Goal: Navigation & Orientation: Find specific page/section

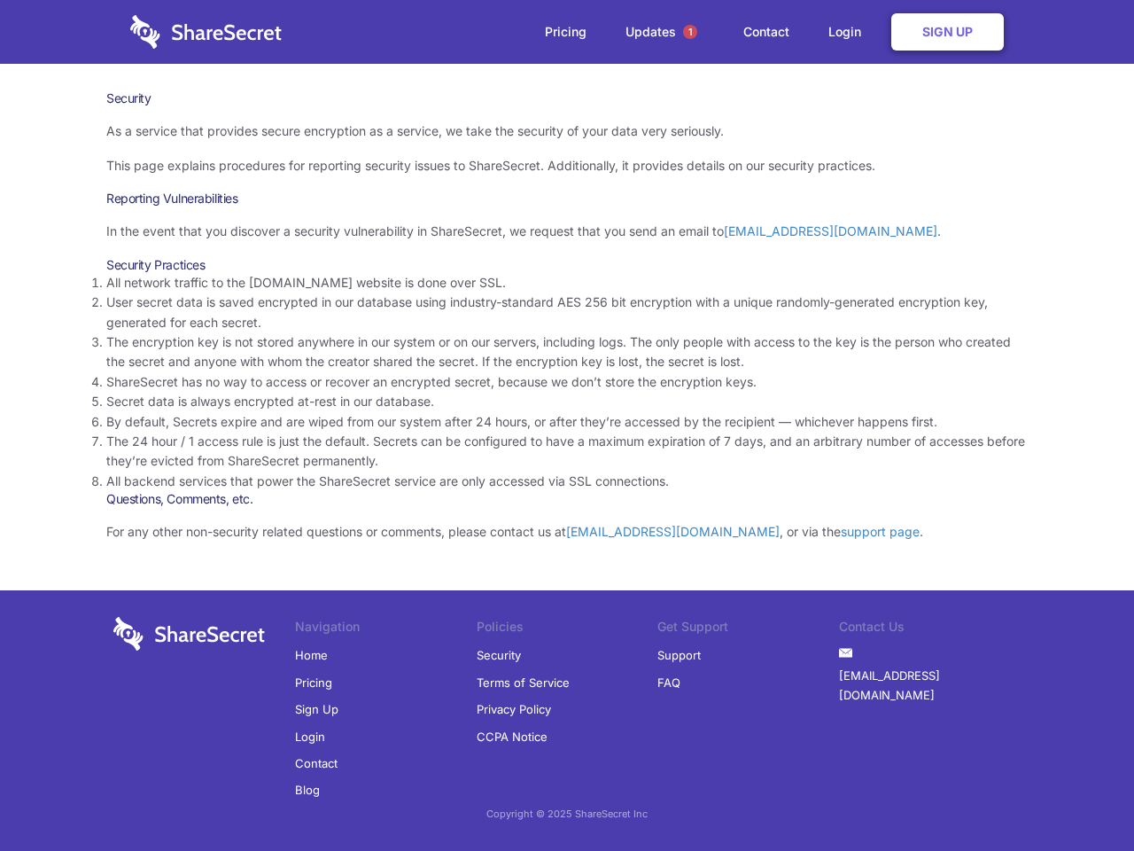
click at [567, 425] on li "By default, Secrets expire and are wiped from our system after 24 hours, or aft…" at bounding box center [566, 421] width 921 height 19
click at [690, 32] on span "1" at bounding box center [690, 32] width 14 height 14
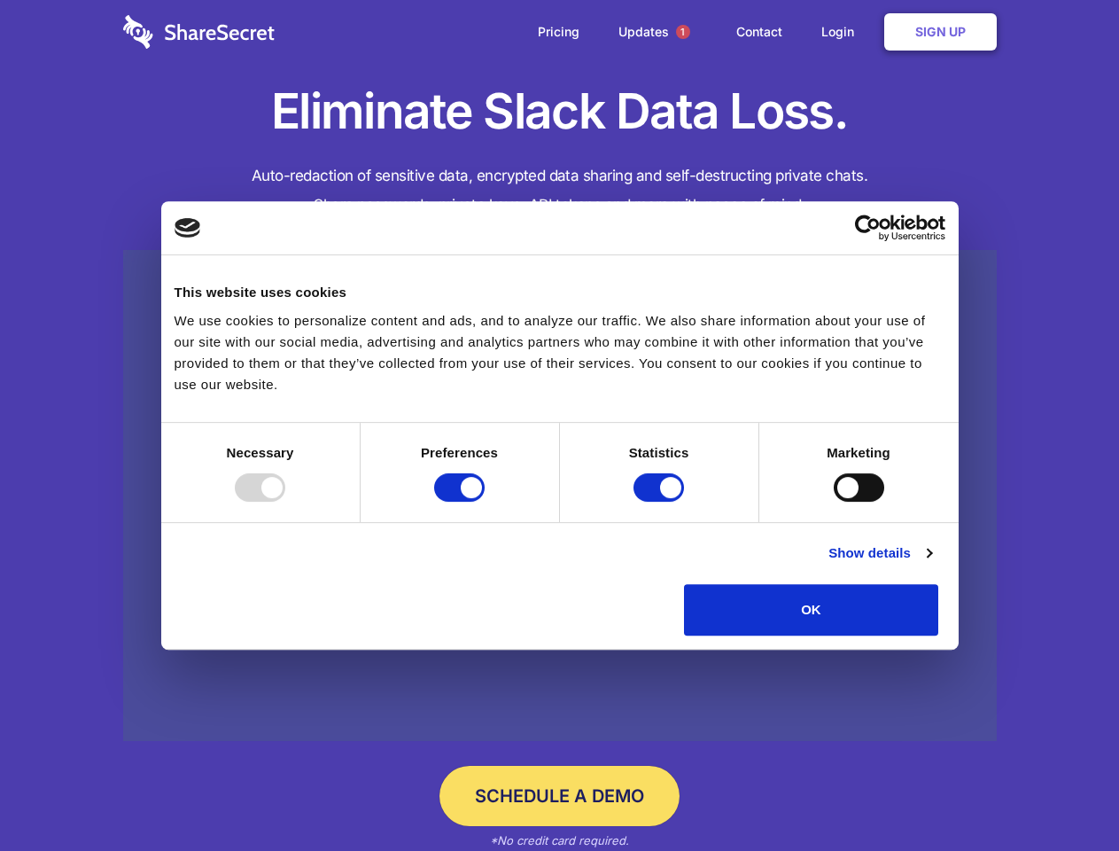
click at [285, 501] on div at bounding box center [260, 487] width 50 height 28
click at [485, 501] on input "Preferences" at bounding box center [459, 487] width 50 height 28
checkbox input "false"
click at [661, 501] on input "Statistics" at bounding box center [658, 487] width 50 height 28
checkbox input "false"
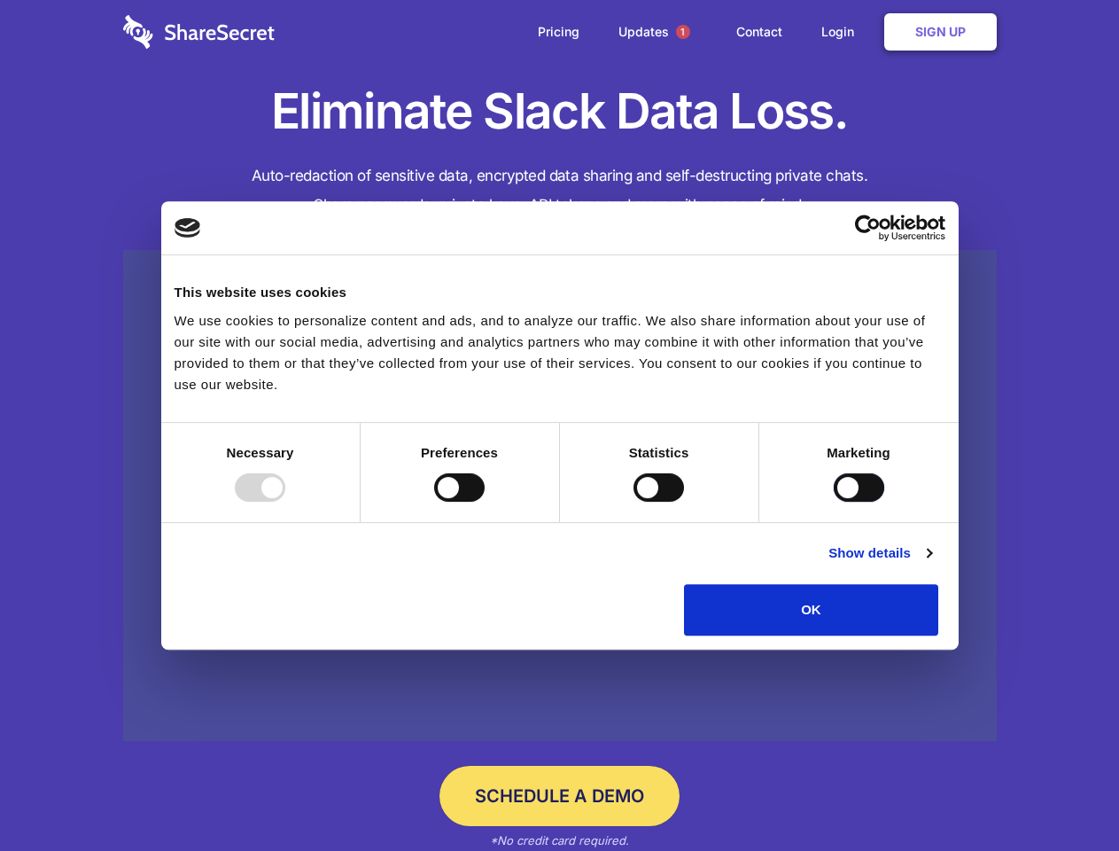
click at [834, 501] on input "Marketing" at bounding box center [859, 487] width 50 height 28
checkbox input "true"
click at [931, 563] on link "Show details" at bounding box center [879, 552] width 103 height 21
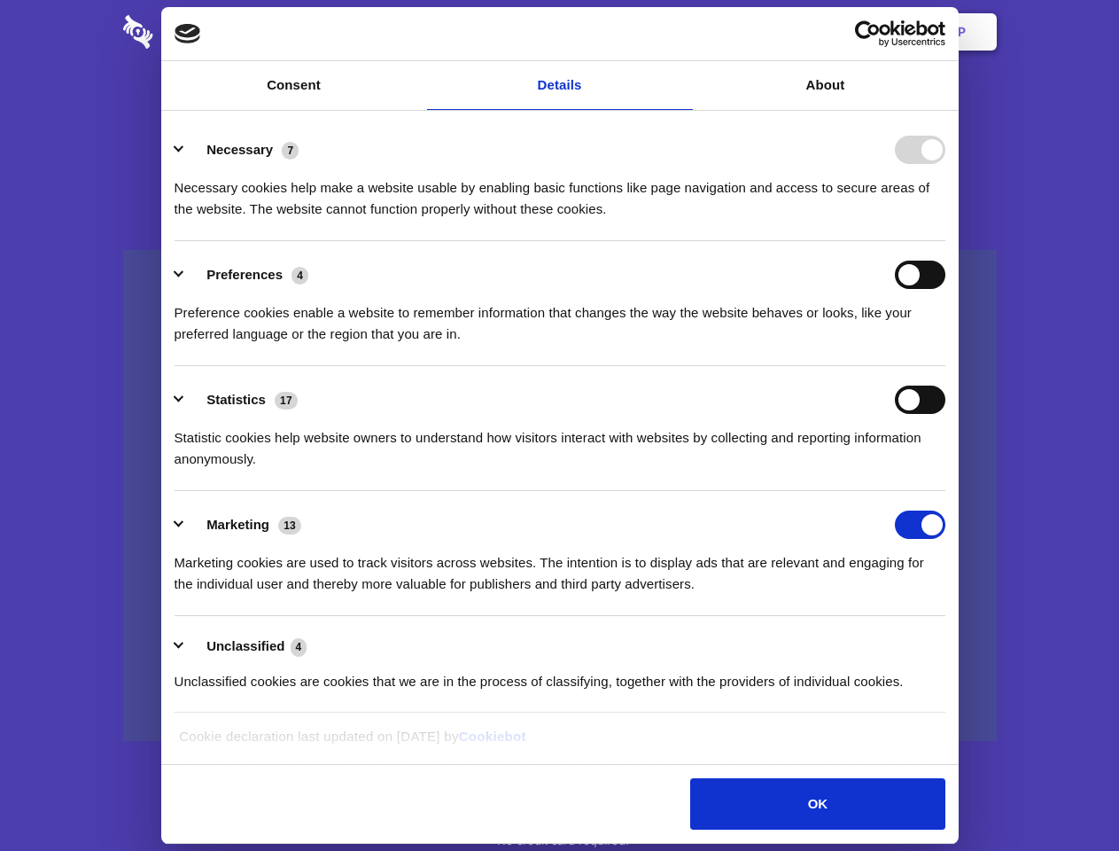
click at [945, 241] on li "Necessary 7 Necessary cookies help make a website usable by enabling basic func…" at bounding box center [560, 178] width 771 height 125
click at [682, 32] on span "1" at bounding box center [683, 32] width 14 height 14
